Goal: Navigation & Orientation: Understand site structure

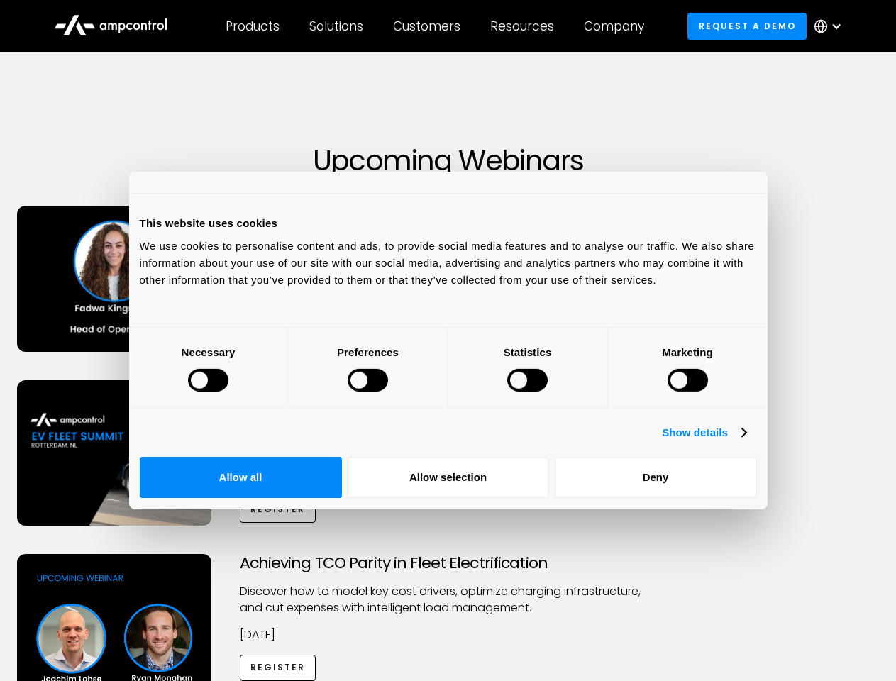
click at [228, 392] on div at bounding box center [208, 380] width 40 height 23
click at [746, 441] on link "Show details" at bounding box center [704, 432] width 84 height 17
click at [0, 0] on li "Necessary 27 Necessary cookies help make a website usable by enabling basic fun…" at bounding box center [0, 0] width 0 height 0
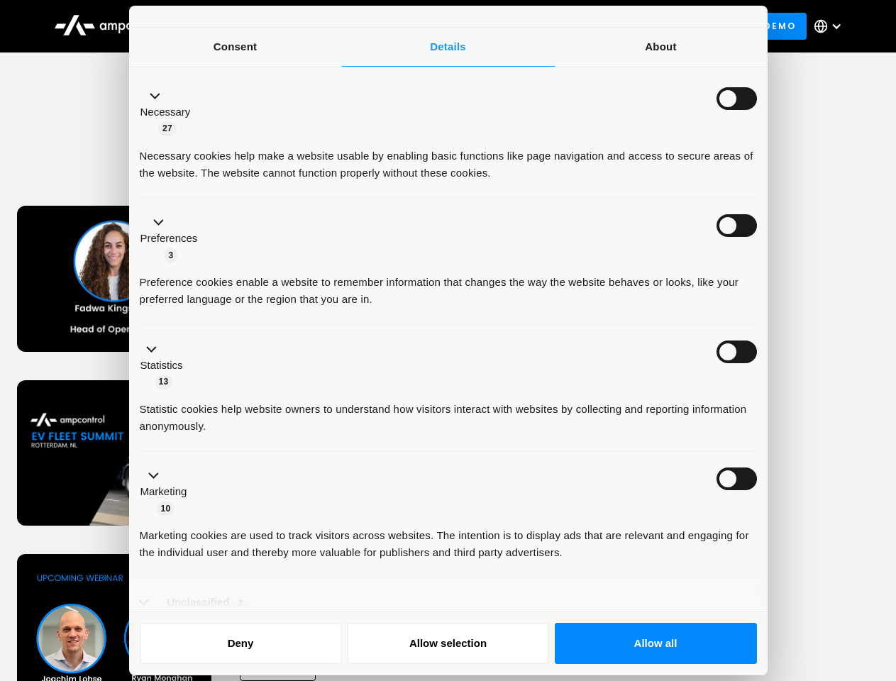
click at [757, 137] on div "Necessary 27" at bounding box center [448, 112] width 617 height 50
click at [763, 588] on ul "Necessary 27 Necessary cookies help make a website usable by enabling basic fun…" at bounding box center [448, 364] width 631 height 584
click at [436, 26] on div "Customers" at bounding box center [426, 26] width 67 height 16
click at [252, 26] on div "Products" at bounding box center [253, 26] width 54 height 16
